Goal: Task Accomplishment & Management: Use online tool/utility

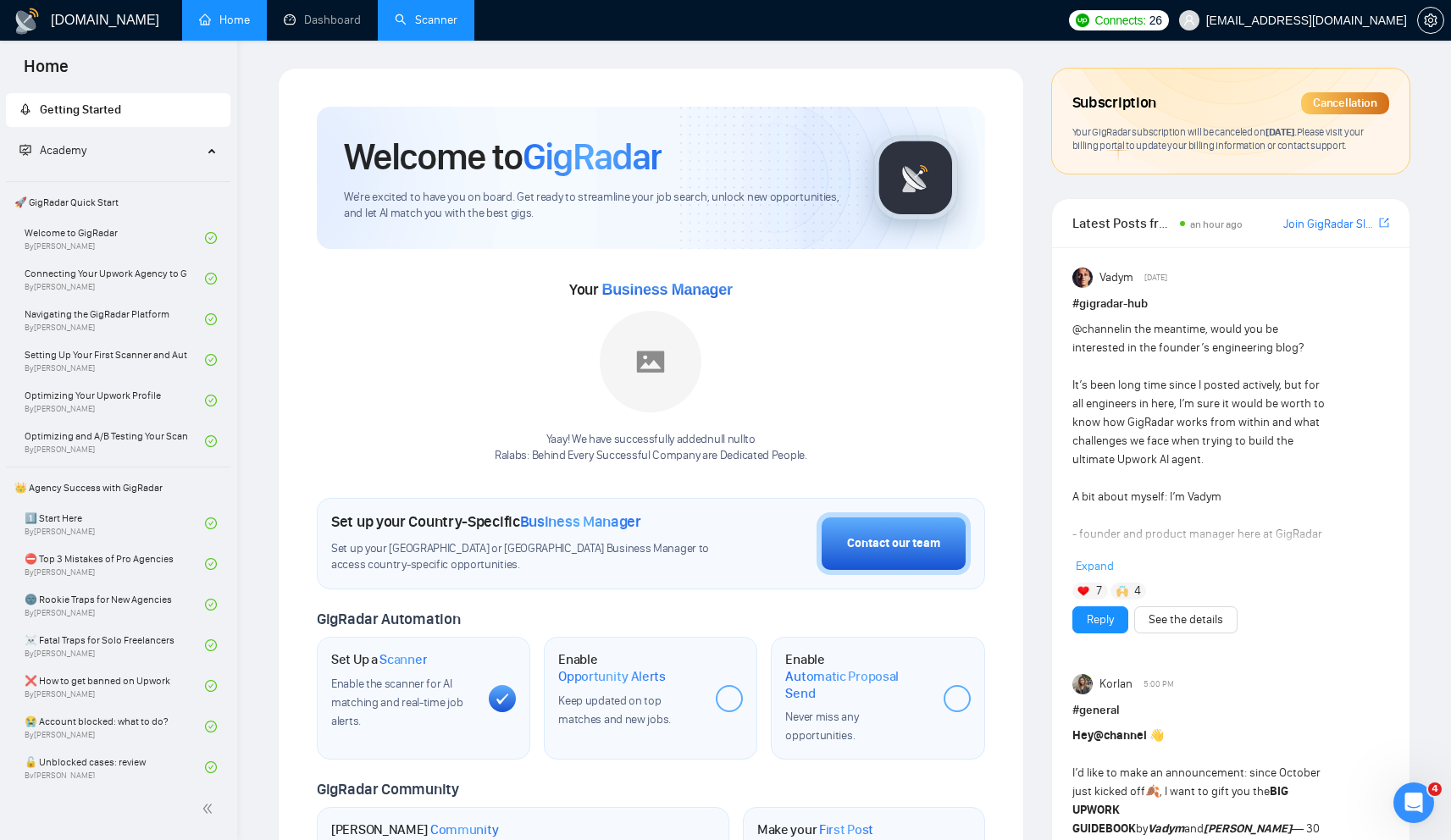
click at [395, 13] on link "Scanner" at bounding box center [426, 20] width 62 height 14
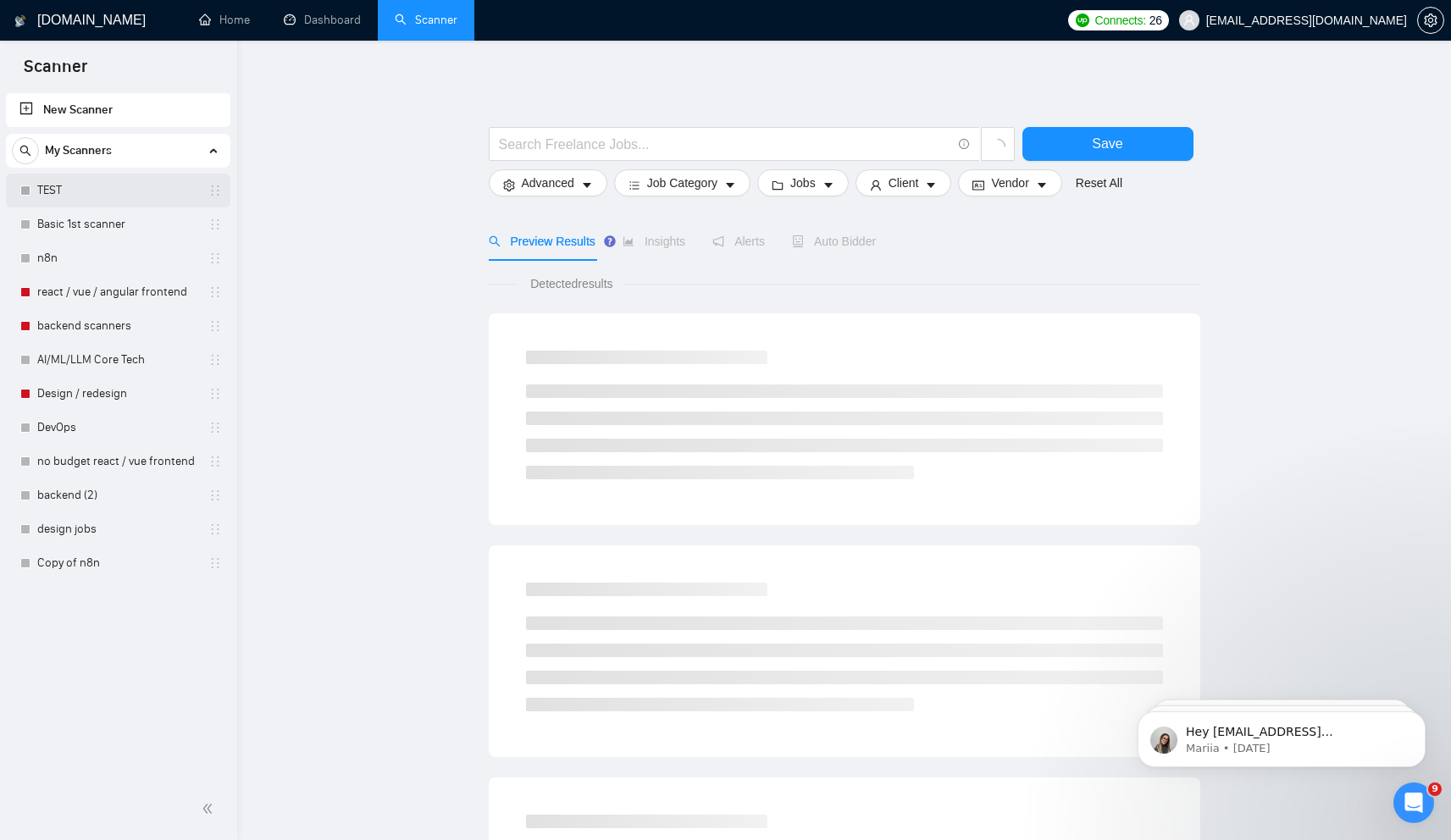
click at [129, 201] on link "TEST" at bounding box center [117, 191] width 161 height 34
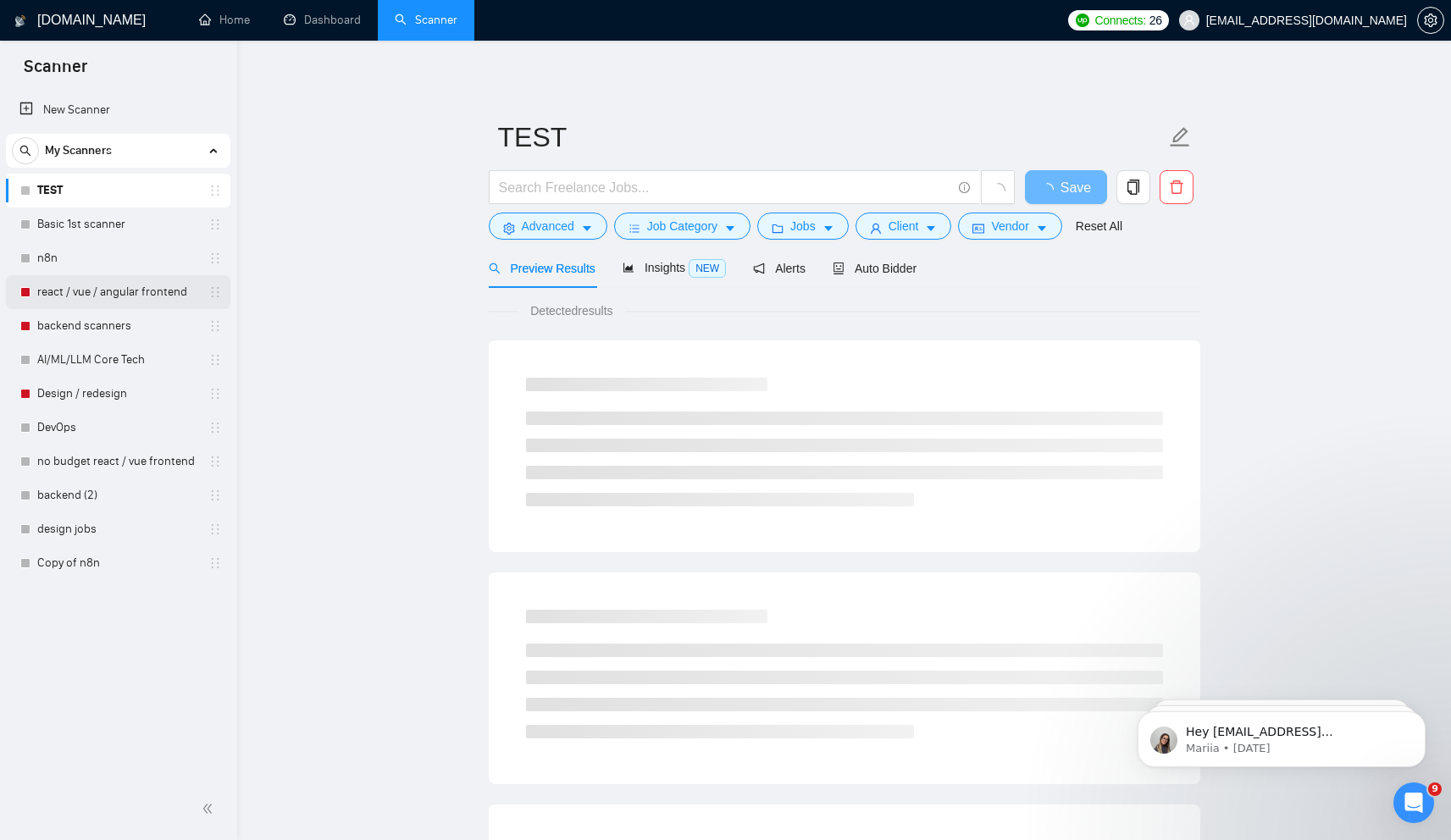
click at [88, 300] on link "react / vue / angular frontend" at bounding box center [117, 293] width 161 height 34
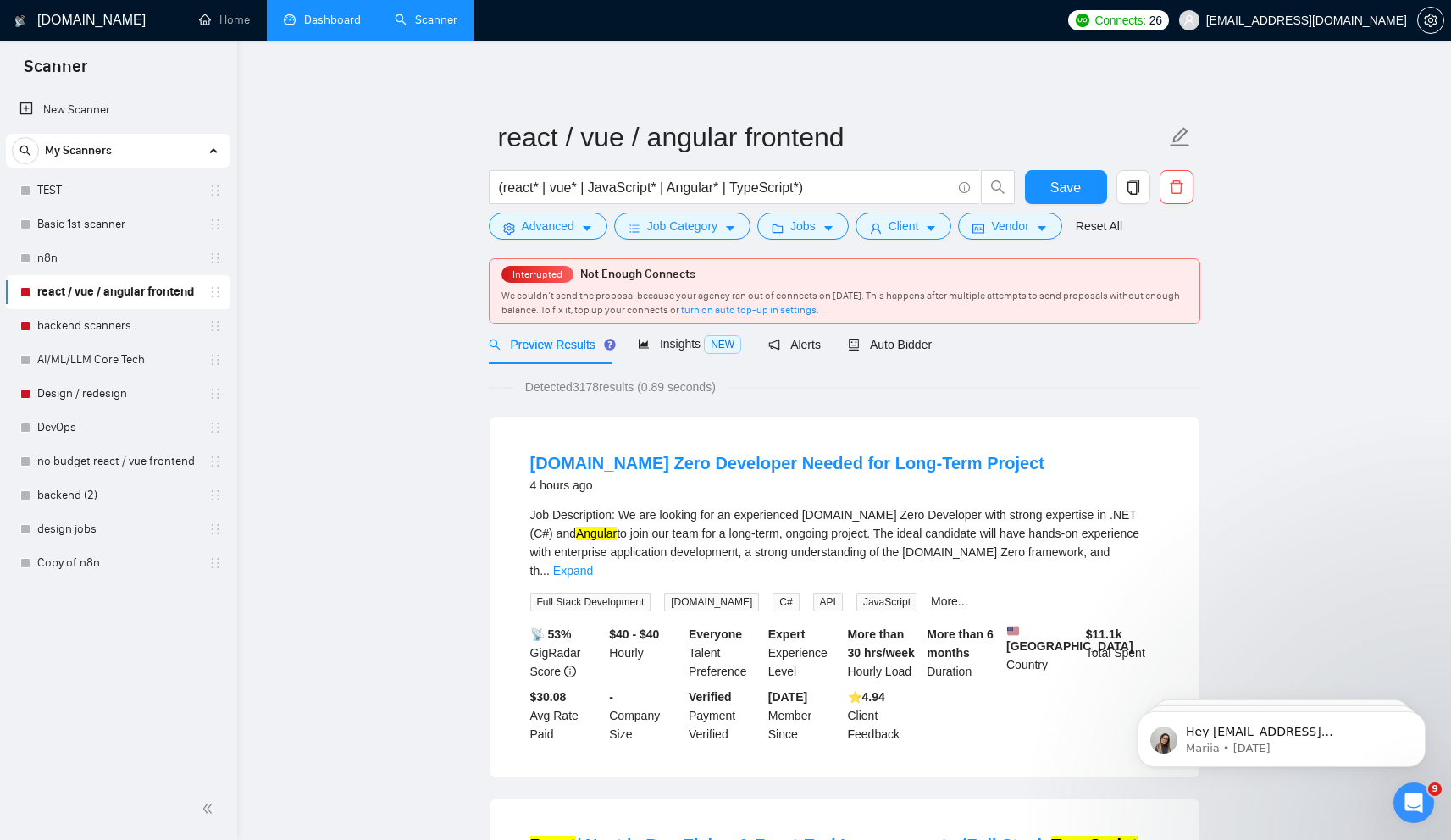
click at [335, 26] on link "Dashboard" at bounding box center [322, 20] width 77 height 14
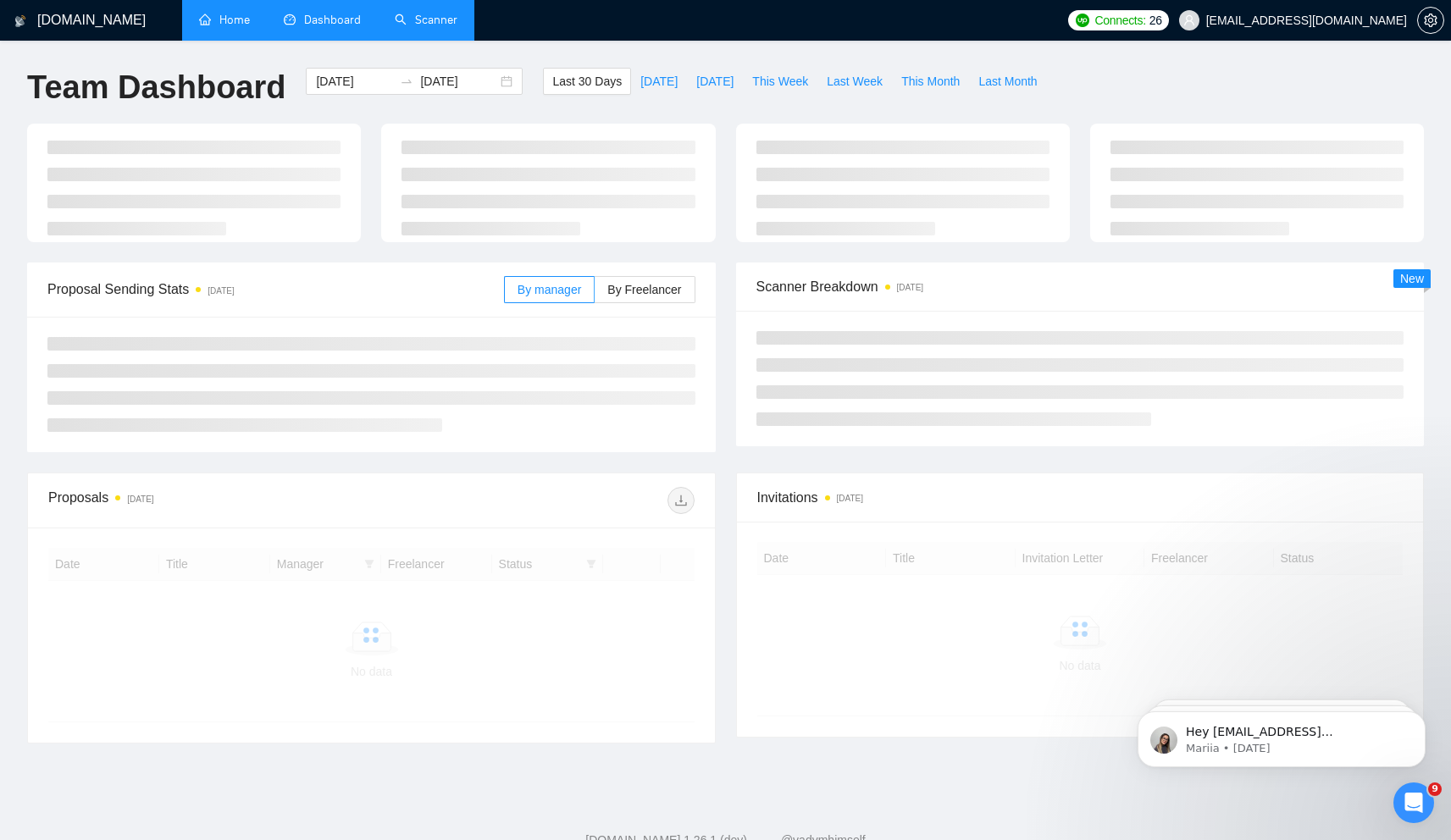
click at [225, 19] on link "Home" at bounding box center [224, 20] width 51 height 14
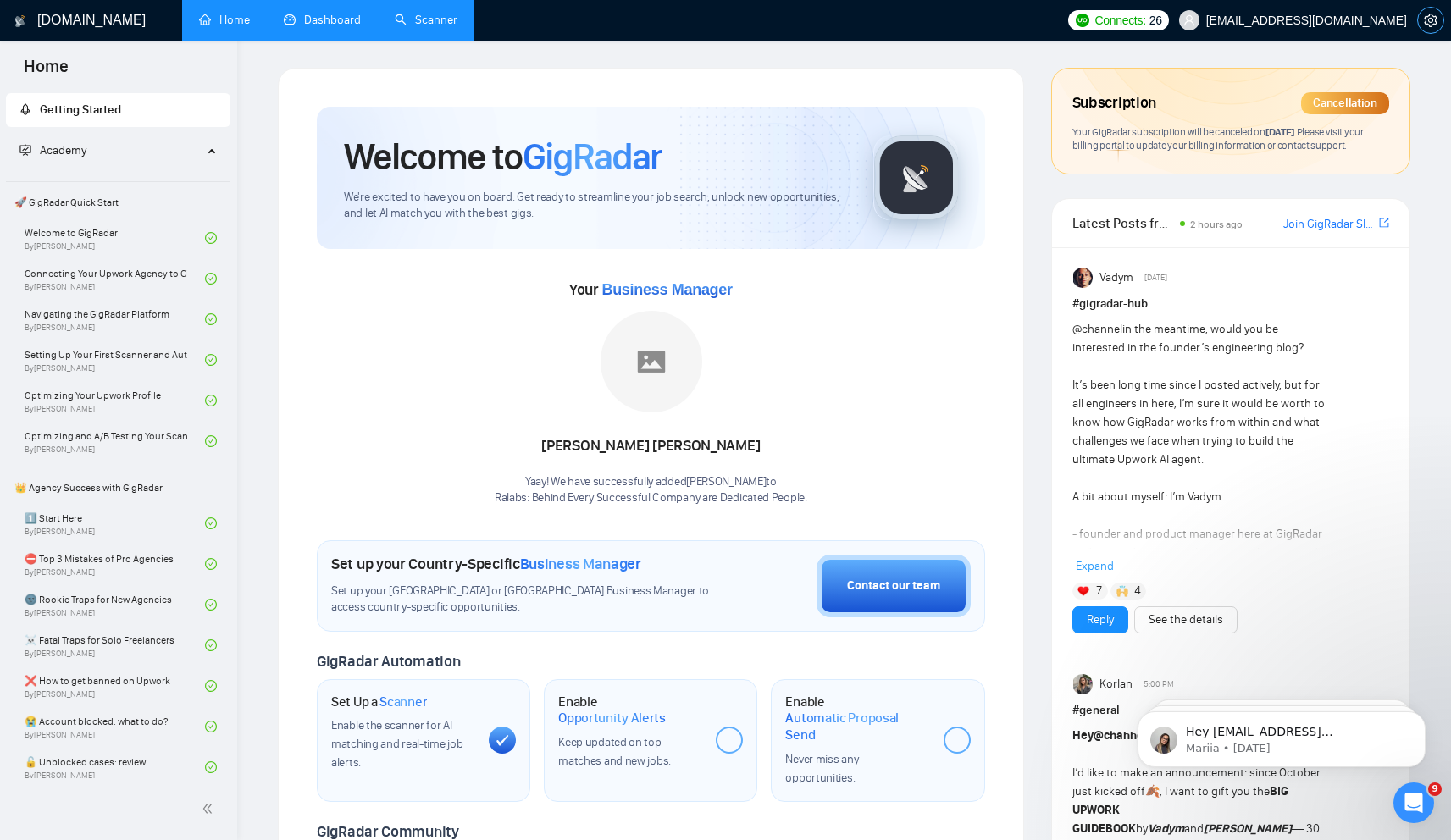
click at [1436, 27] on button "button" at bounding box center [1431, 21] width 27 height 27
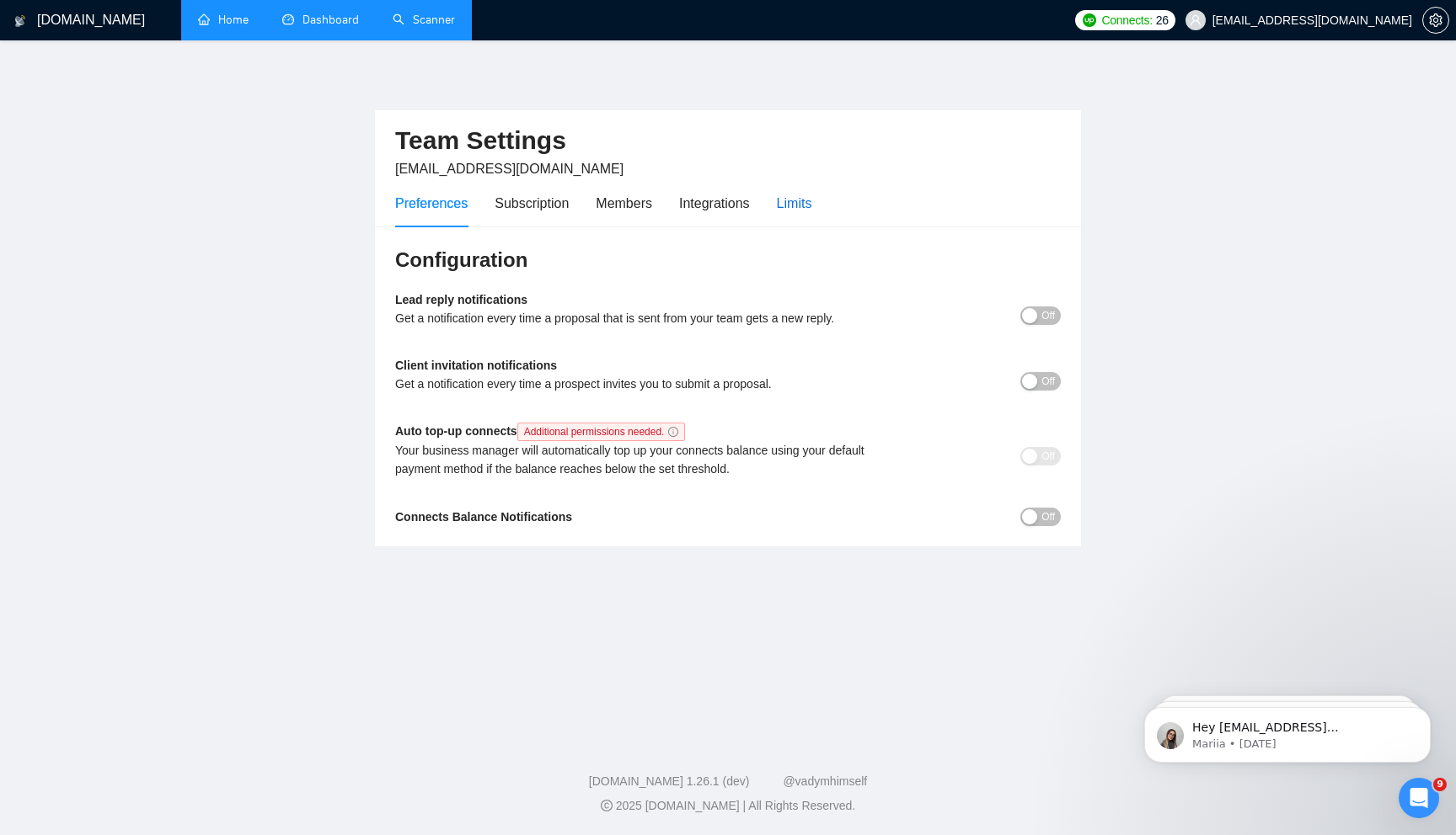
click at [798, 210] on div "Limits" at bounding box center [794, 203] width 35 height 21
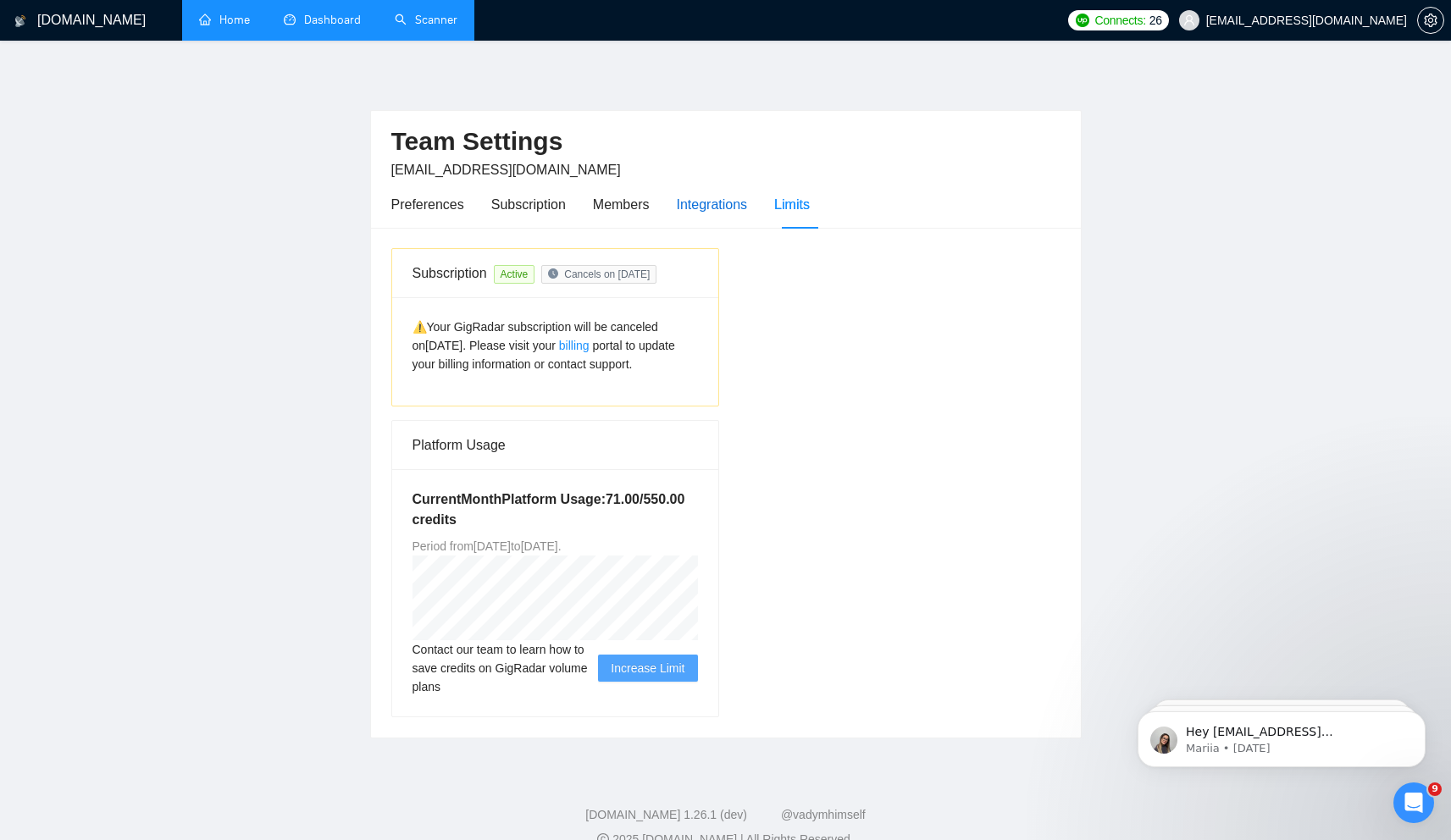
click at [733, 204] on div "Integrations" at bounding box center [712, 204] width 71 height 21
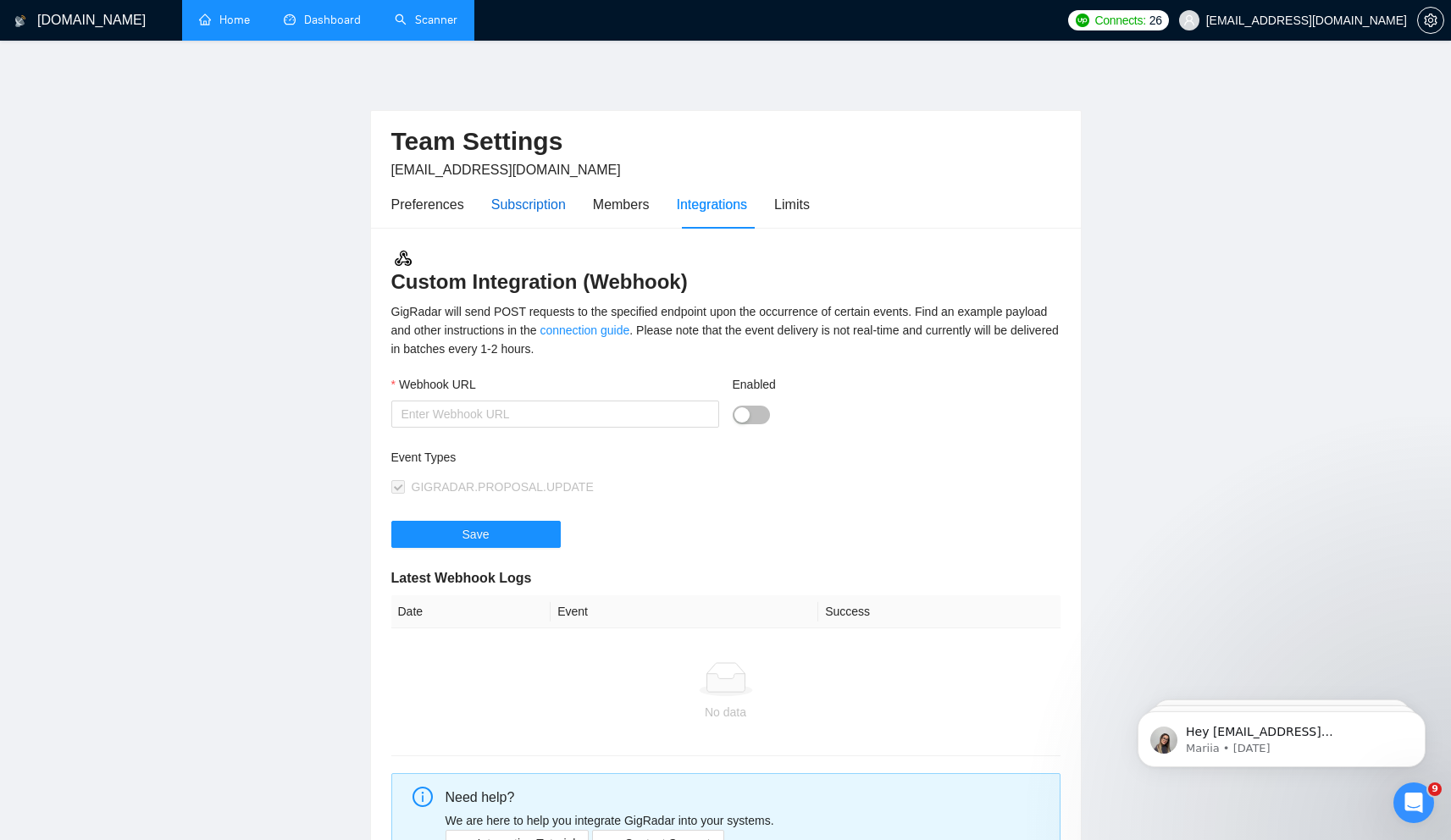
click at [554, 203] on div "Subscription" at bounding box center [529, 204] width 75 height 21
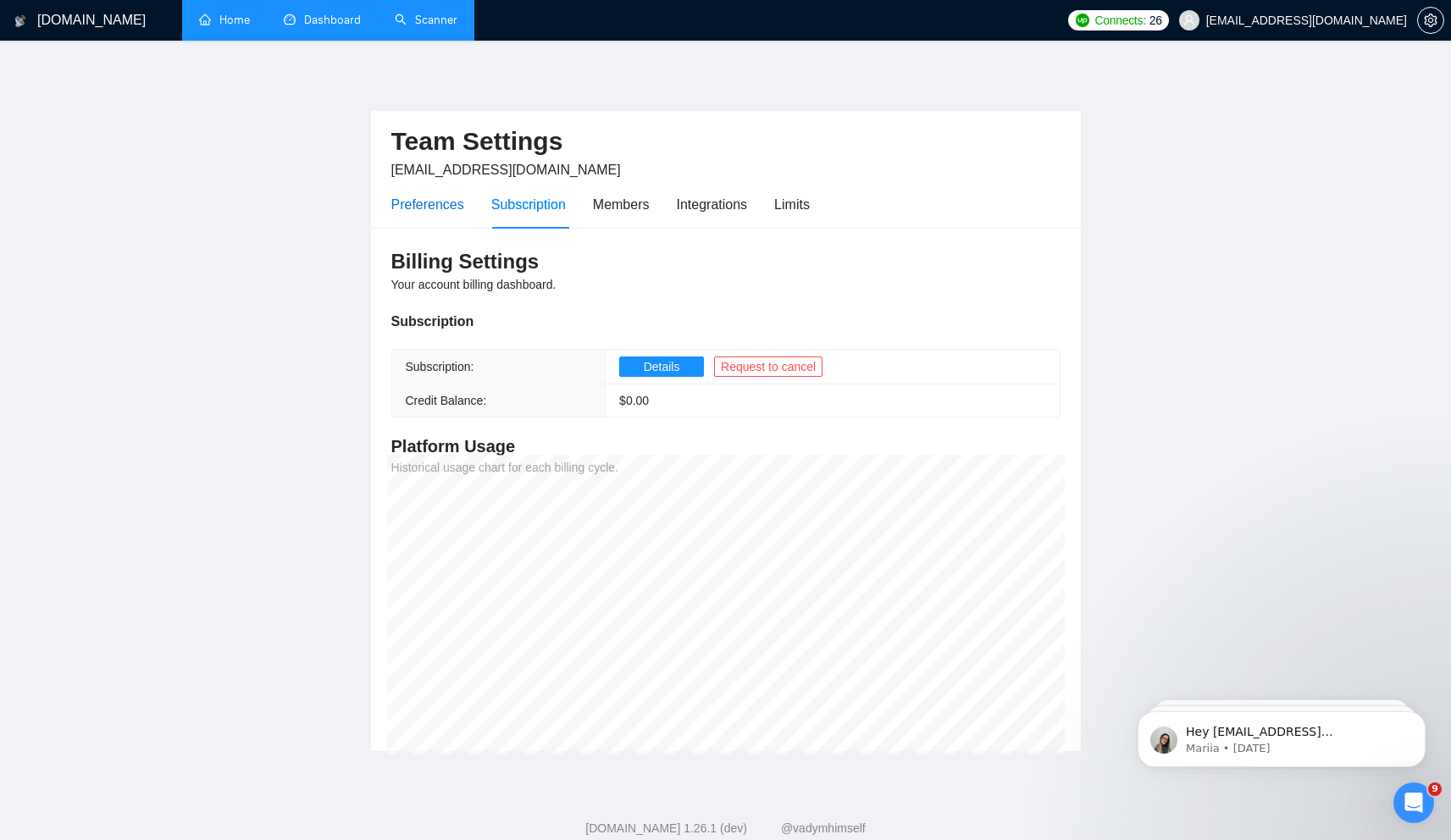
click at [440, 212] on div "Preferences" at bounding box center [427, 204] width 73 height 21
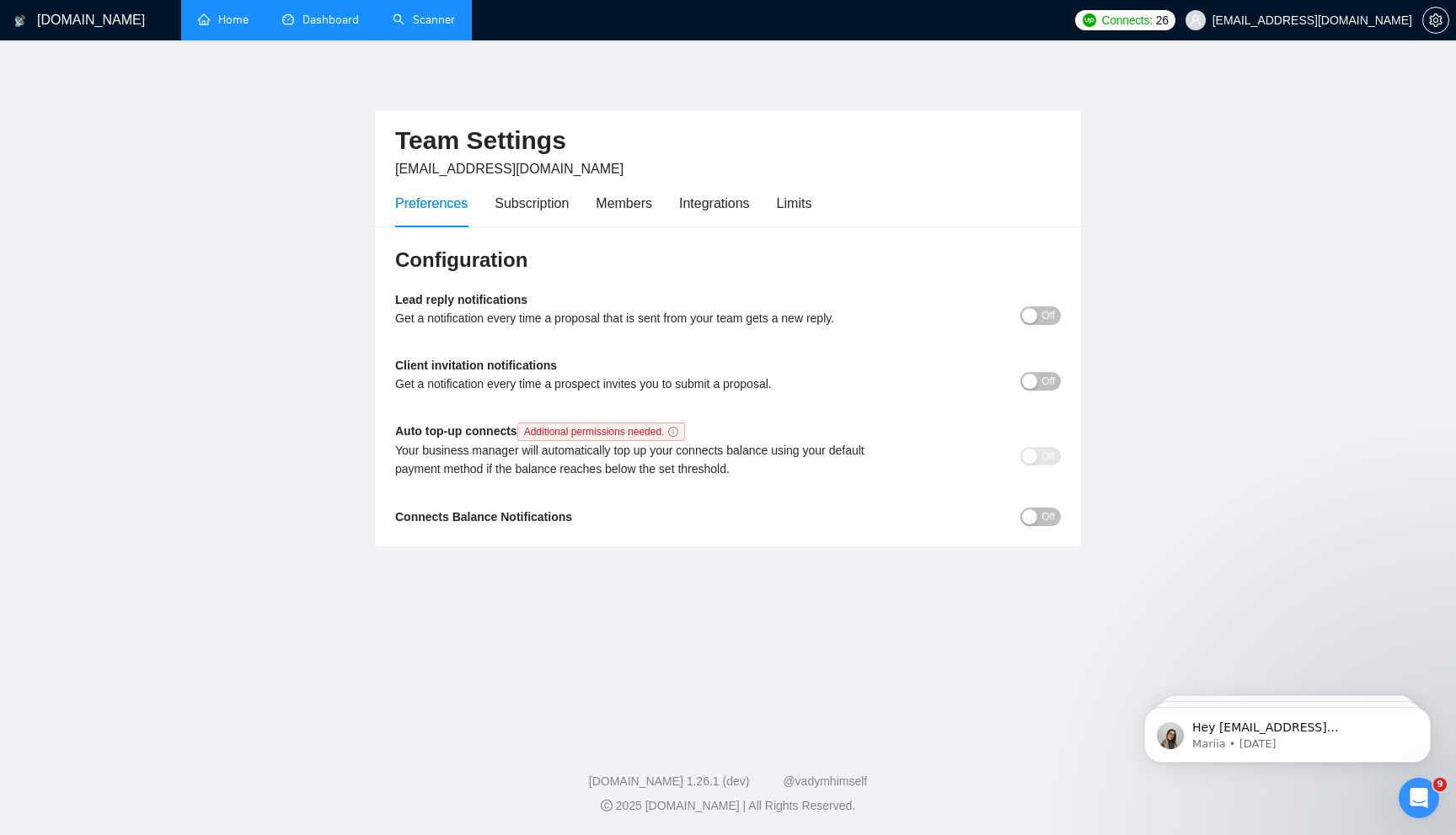
click at [437, 13] on link "Scanner" at bounding box center [423, 20] width 62 height 14
